Goal: Navigation & Orientation: Find specific page/section

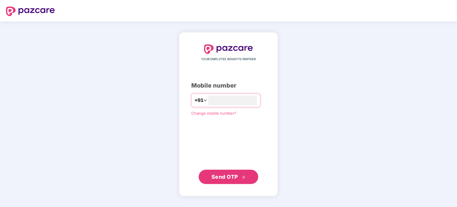
type input "**********"
click at [234, 177] on span "Send OTP" at bounding box center [224, 177] width 27 height 6
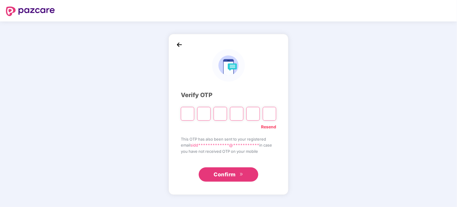
type input "*"
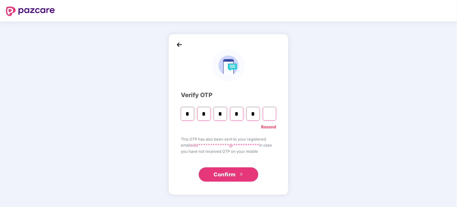
type input "*"
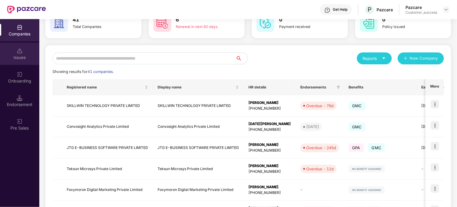
click at [17, 55] on div "Issues" at bounding box center [19, 58] width 39 height 6
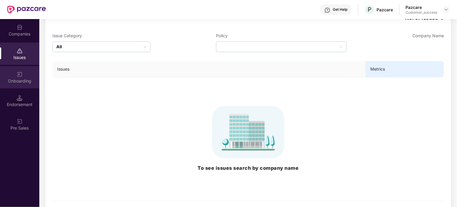
click at [17, 74] on img at bounding box center [20, 74] width 6 height 6
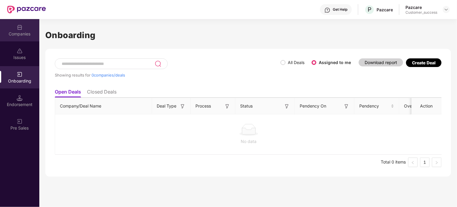
click at [18, 32] on div "Companies" at bounding box center [19, 34] width 39 height 6
